Goal: Transaction & Acquisition: Subscribe to service/newsletter

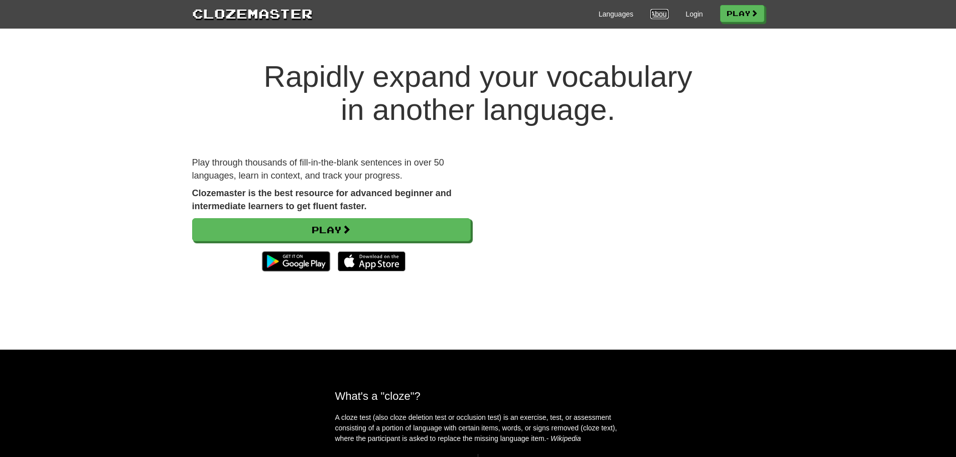
click at [650, 17] on link "About" at bounding box center [659, 14] width 19 height 10
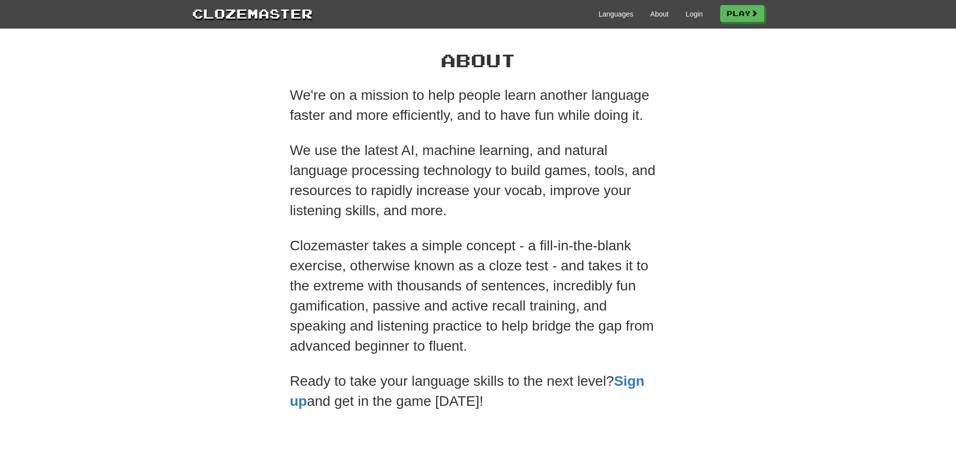
click at [621, 6] on div "Languages About Login Play" at bounding box center [538, 13] width 451 height 19
click at [620, 11] on link "Languages" at bounding box center [615, 14] width 35 height 10
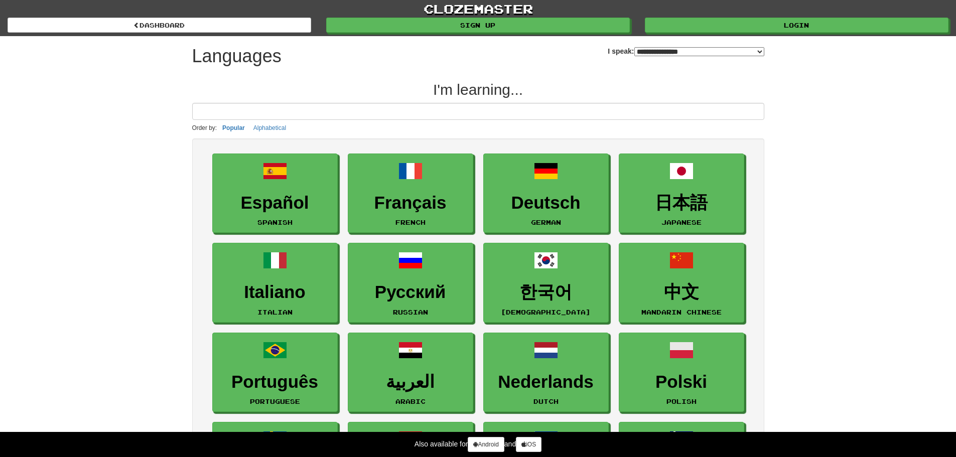
select select "*******"
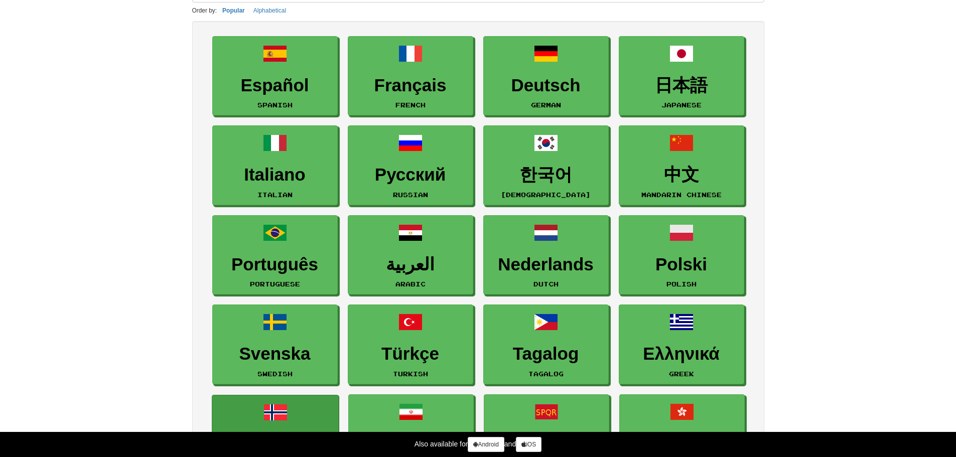
scroll to position [100, 0]
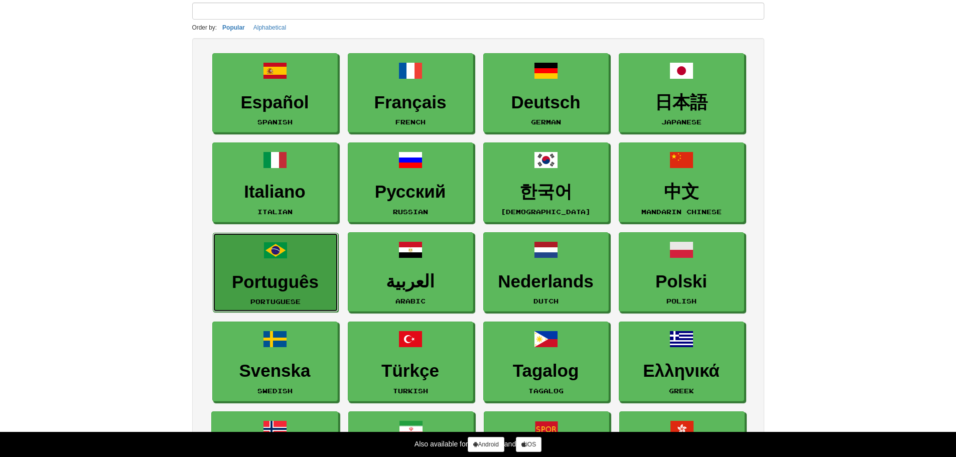
click at [296, 246] on link "Português Portuguese" at bounding box center [275, 273] width 125 height 80
